Goal: Information Seeking & Learning: Learn about a topic

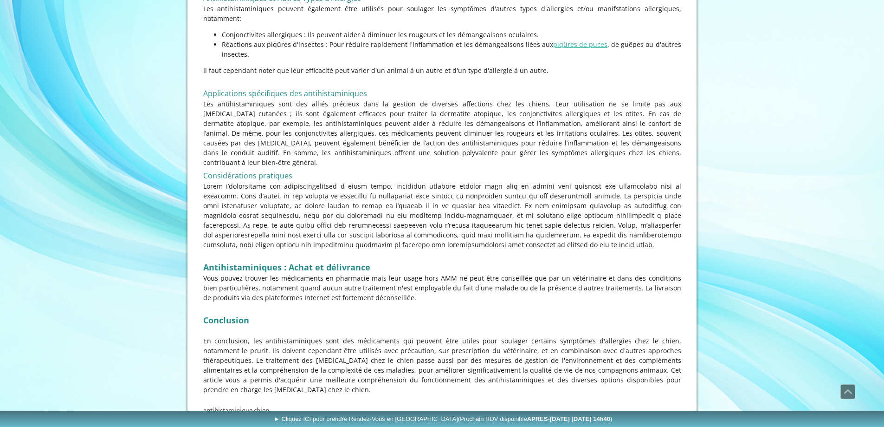
scroll to position [1996, 0]
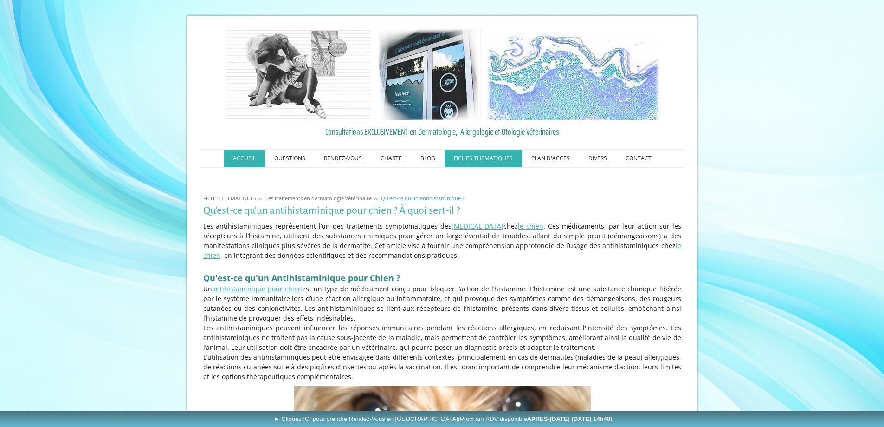
click at [244, 161] on link "ACCUEIL" at bounding box center [244, 158] width 41 height 18
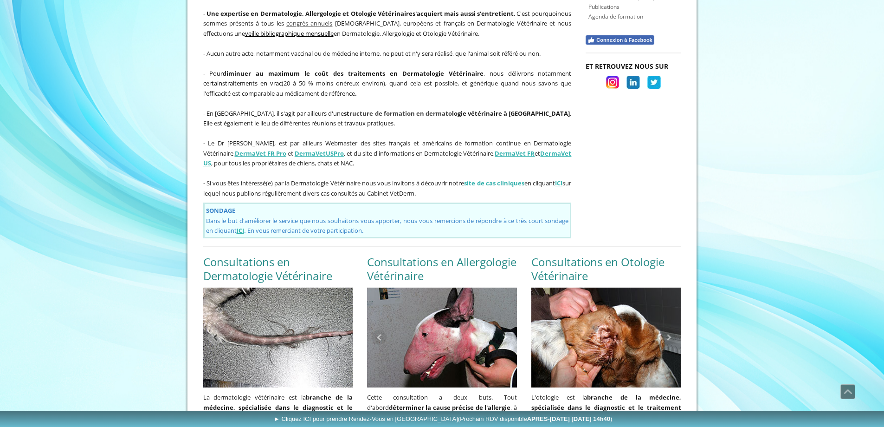
scroll to position [557, 0]
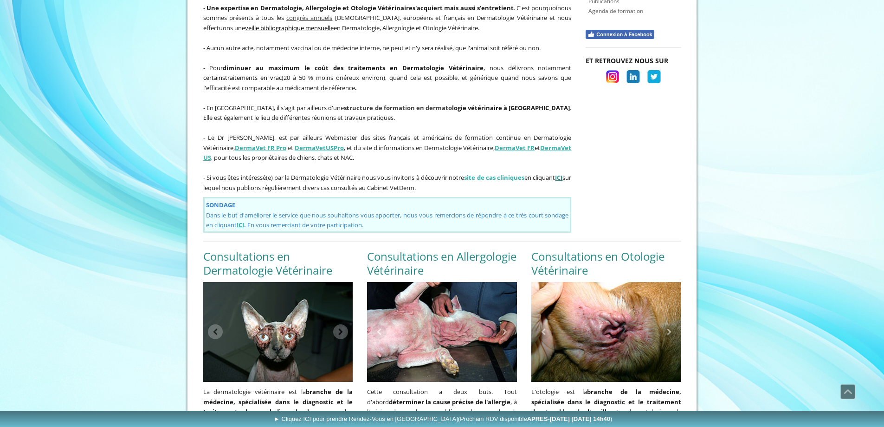
click at [563, 173] on strong "ICI" at bounding box center [558, 177] width 7 height 8
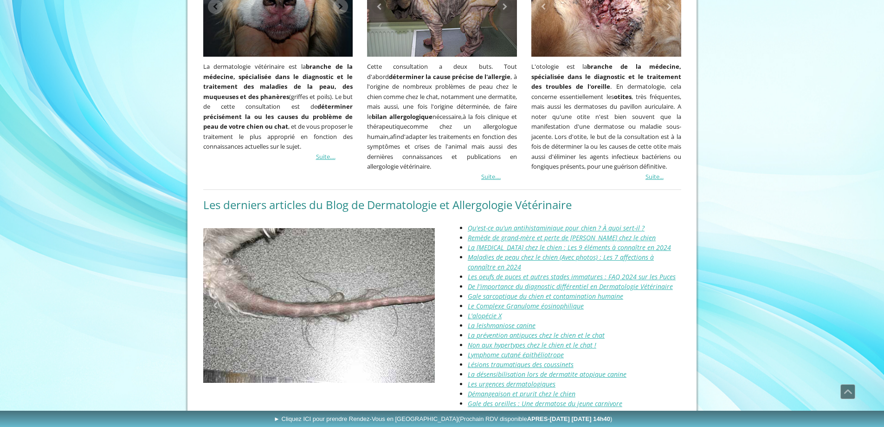
scroll to position [928, 0]
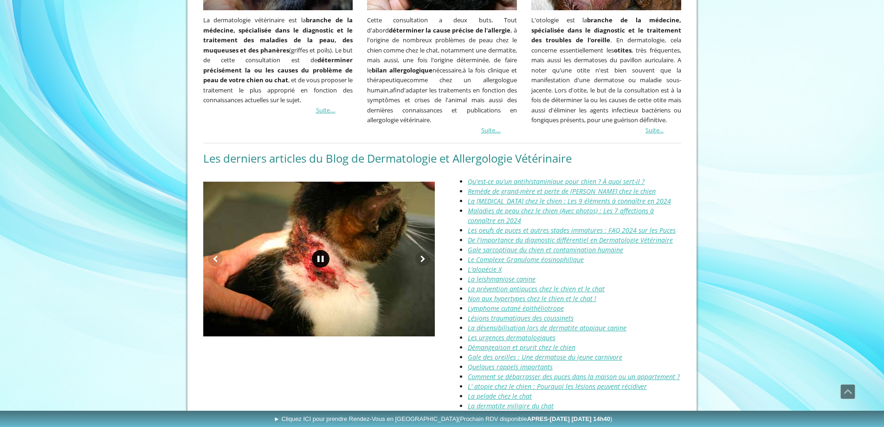
click at [322, 250] on link at bounding box center [321, 259] width 18 height 18
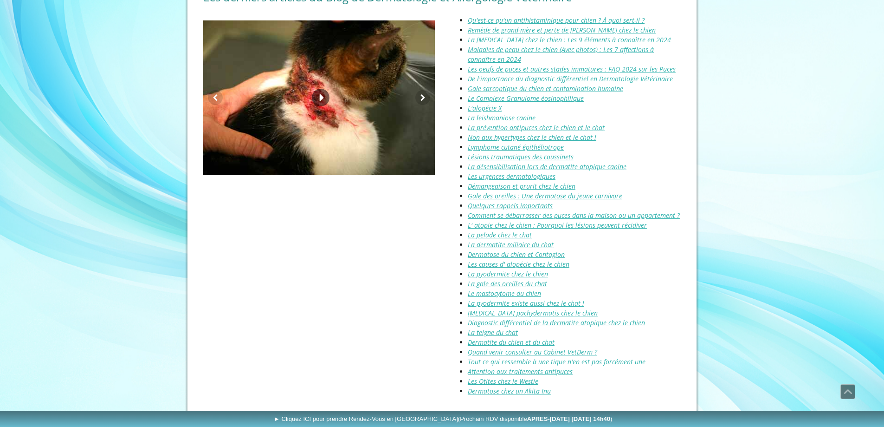
scroll to position [1157, 0]
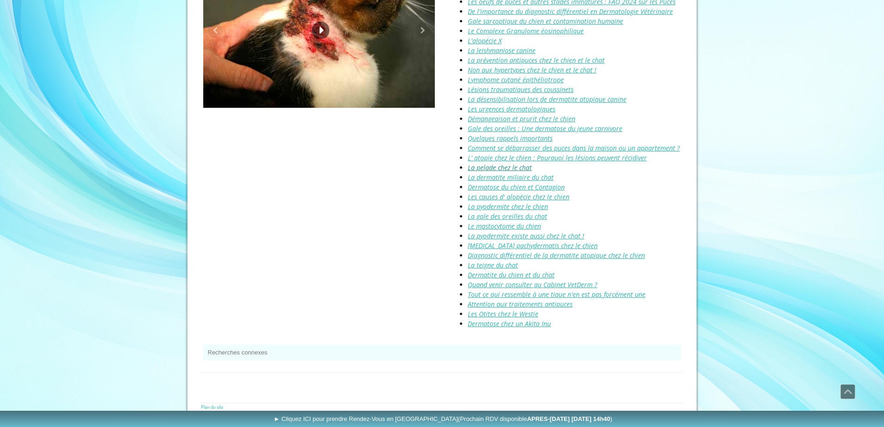
click at [498, 163] on link "La pelade chez le chat" at bounding box center [500, 167] width 64 height 9
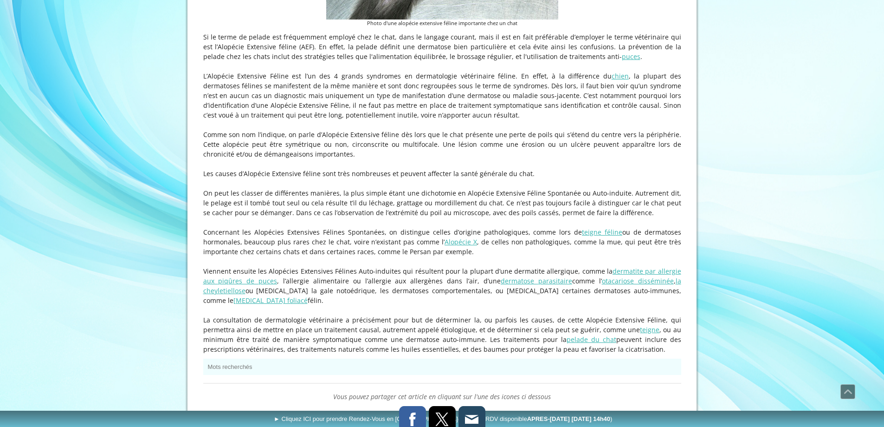
scroll to position [557, 0]
